Goal: Transaction & Acquisition: Subscribe to service/newsletter

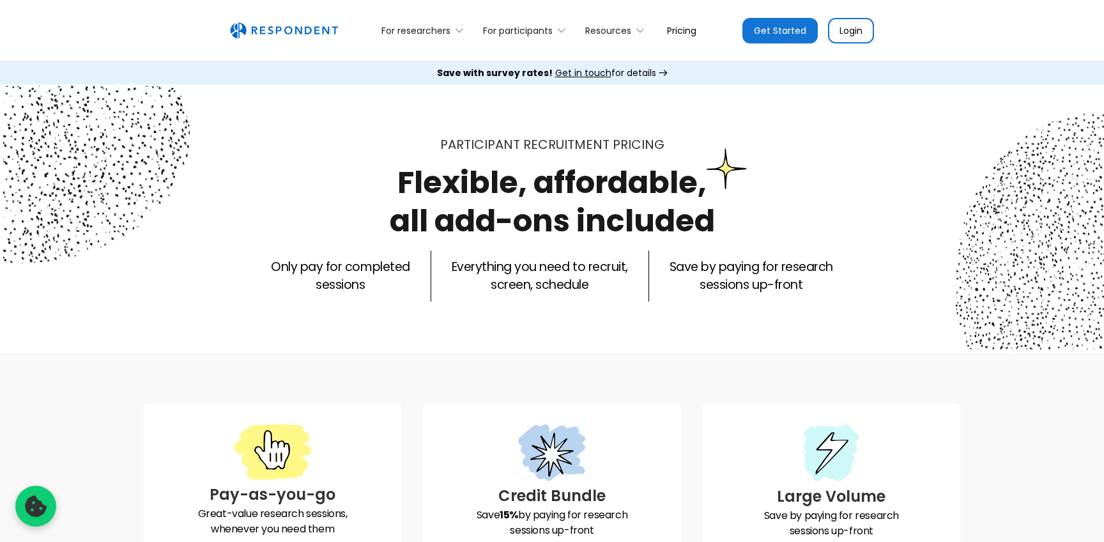
click at [675, 34] on link "Pricing" at bounding box center [682, 30] width 50 height 30
click at [681, 27] on link "Pricing" at bounding box center [682, 30] width 50 height 30
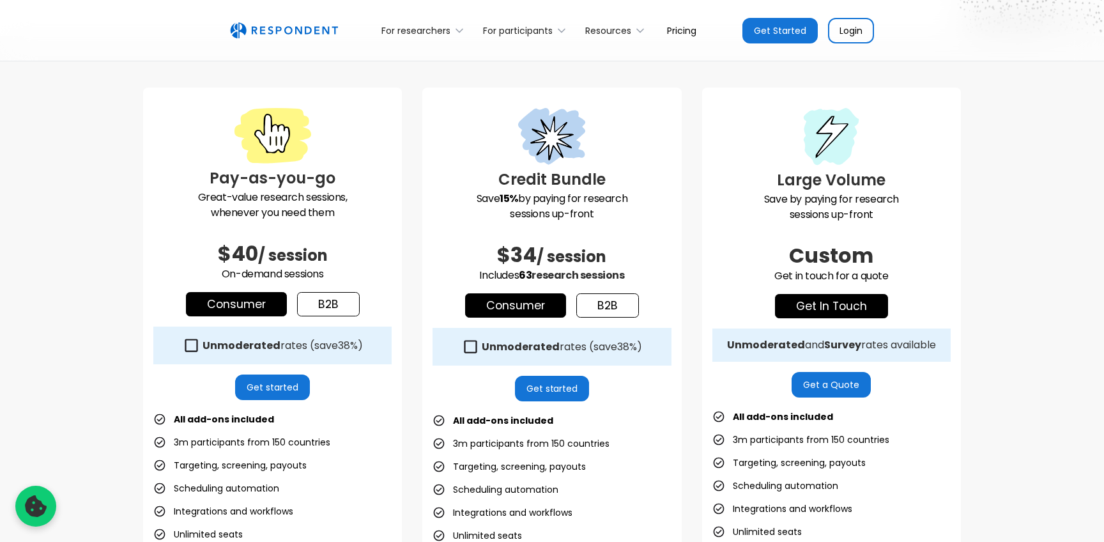
scroll to position [338, 0]
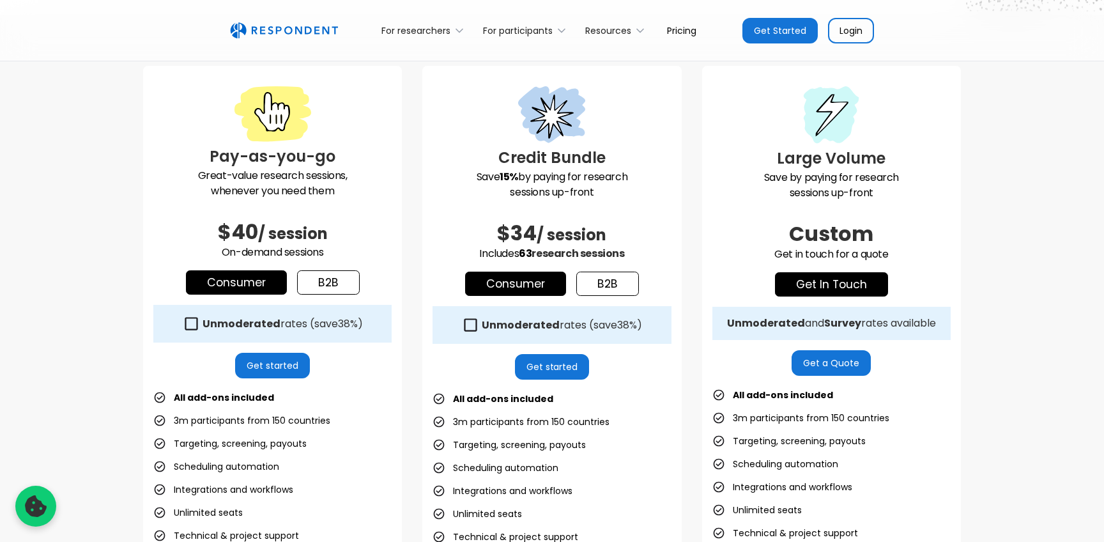
click at [312, 281] on link "b2b" at bounding box center [328, 282] width 63 height 24
click at [613, 278] on link "b2b" at bounding box center [607, 283] width 63 height 24
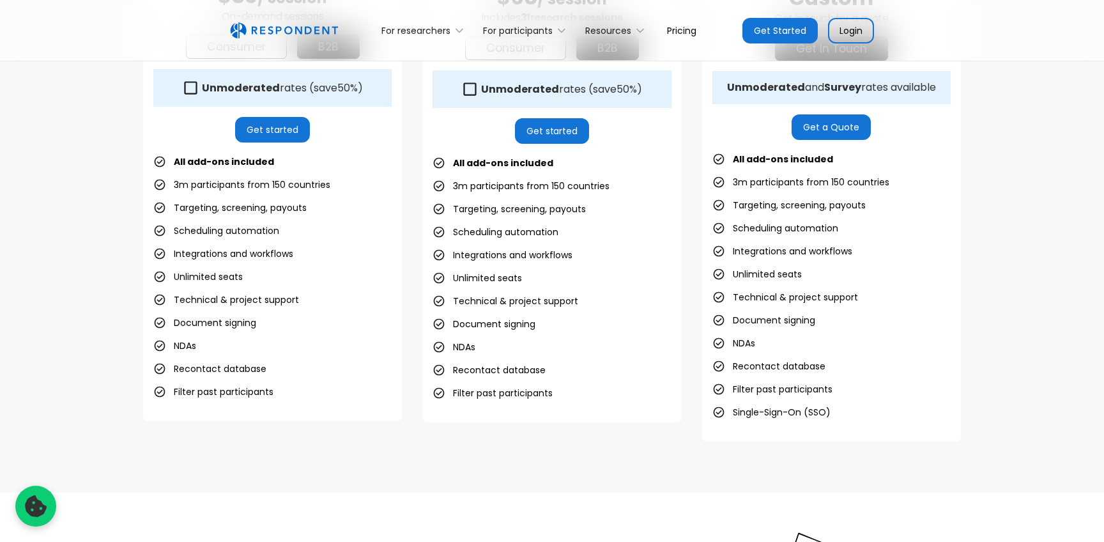
scroll to position [575, 0]
click at [475, 93] on icon at bounding box center [469, 87] width 17 height 17
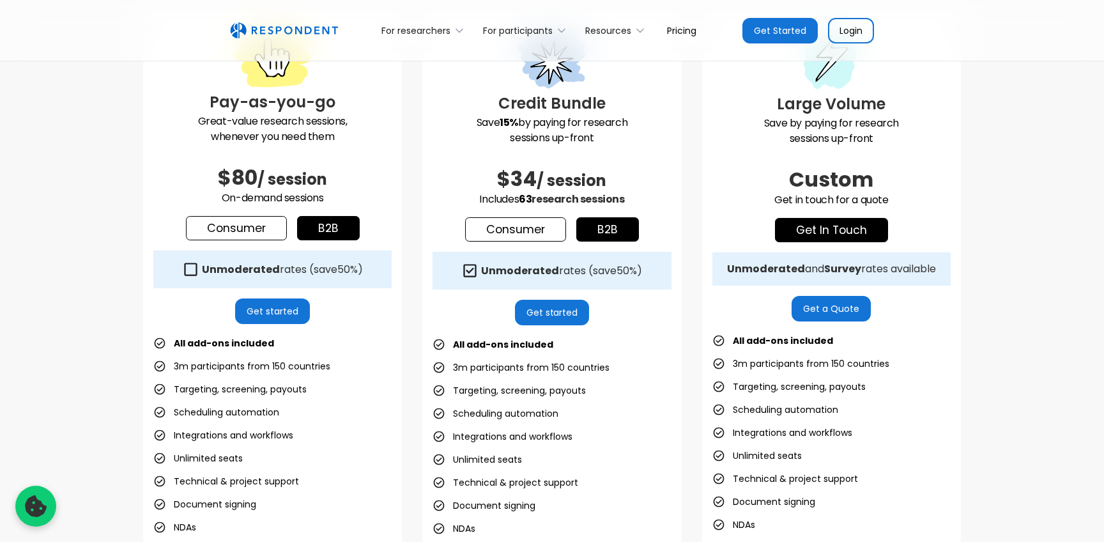
scroll to position [364, 0]
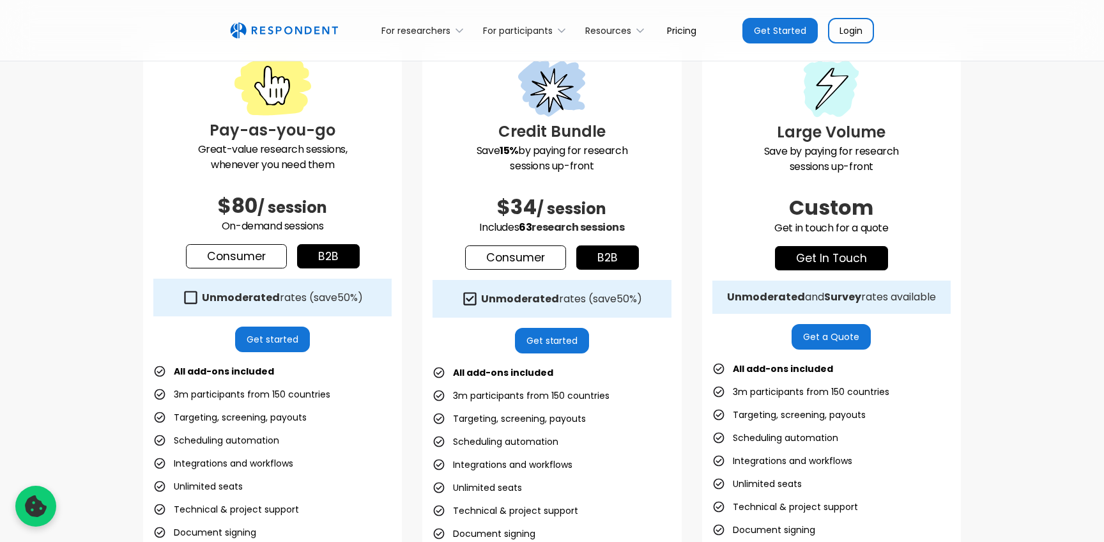
click at [464, 301] on icon at bounding box center [470, 298] width 13 height 13
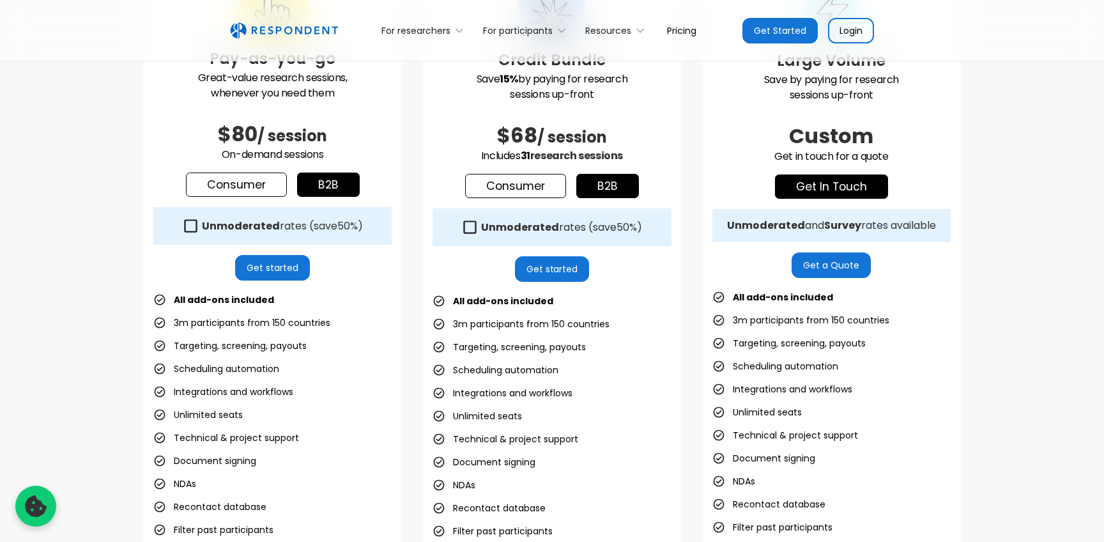
scroll to position [385, 0]
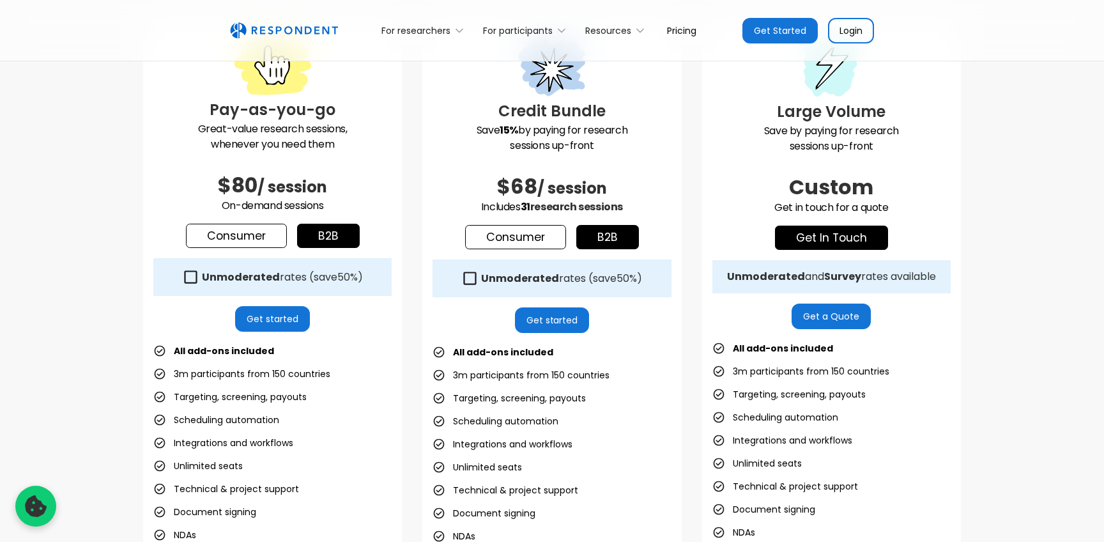
click at [561, 332] on link "Get started" at bounding box center [552, 320] width 75 height 26
